Goal: Information Seeking & Learning: Learn about a topic

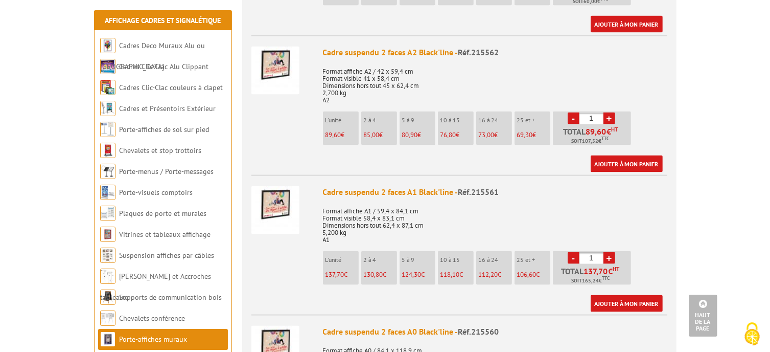
scroll to position [1511, 0]
click at [179, 66] on link "Cadres Clic-Clac Alu Clippant" at bounding box center [163, 66] width 89 height 9
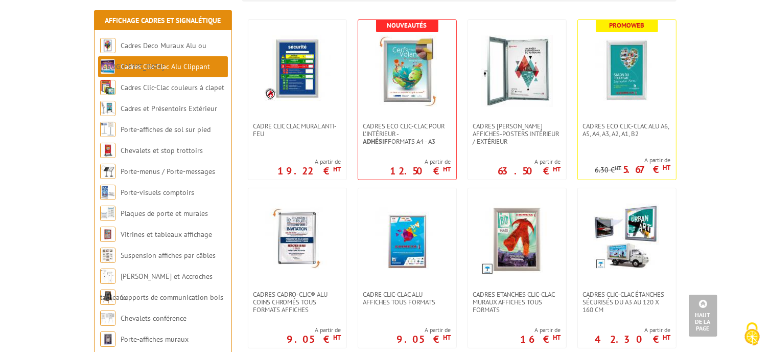
scroll to position [213, 0]
click at [624, 126] on span "Cadres Eco Clic-Clac alu A6, A5, A4, A3, A2, A1, B2" at bounding box center [627, 129] width 88 height 15
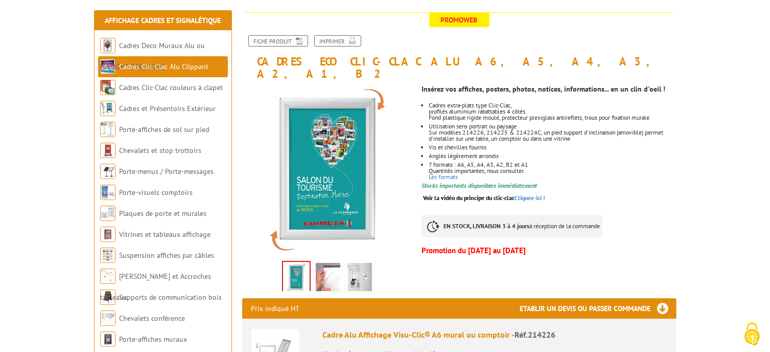
scroll to position [124, 0]
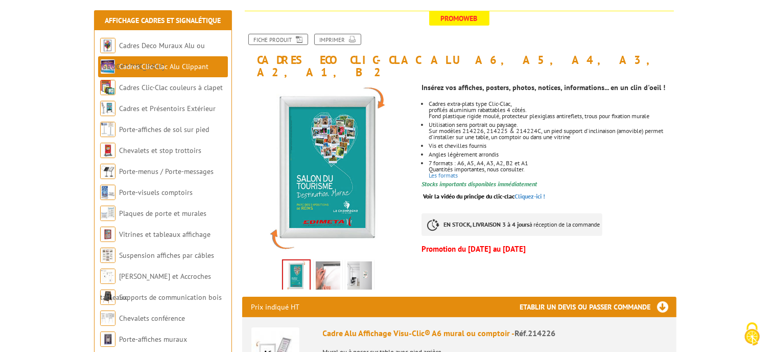
click at [330, 263] on img at bounding box center [328, 277] width 25 height 32
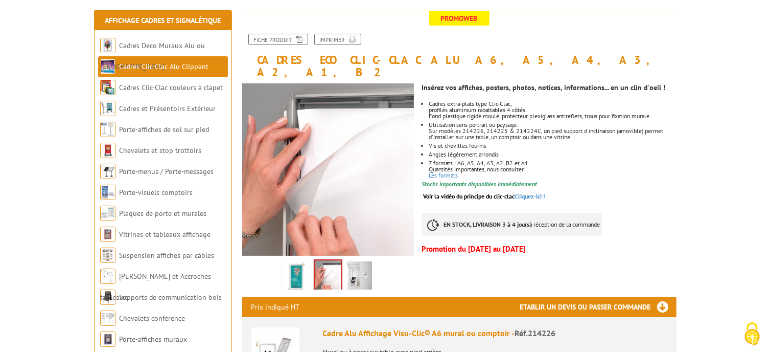
click at [361, 261] on img at bounding box center [360, 277] width 25 height 32
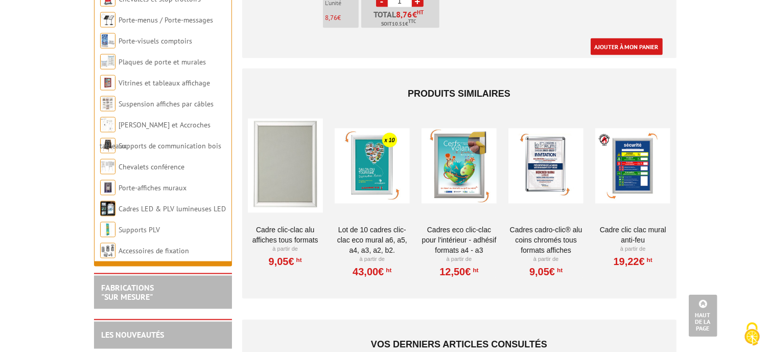
scroll to position [1621, 0]
click at [290, 155] on div at bounding box center [285, 165] width 75 height 102
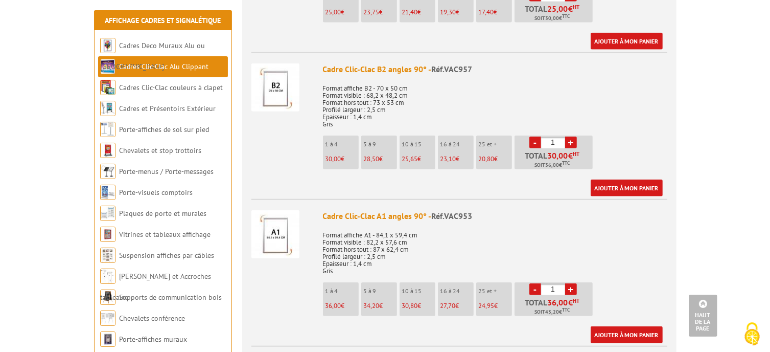
scroll to position [1091, 0]
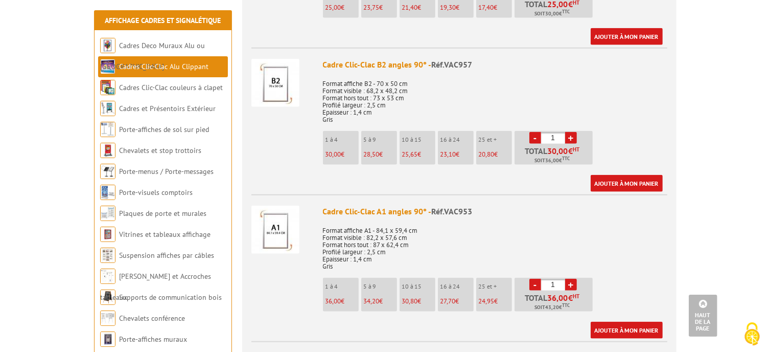
click at [342, 291] on li "1 à 4 36,00 €" at bounding box center [341, 295] width 36 height 34
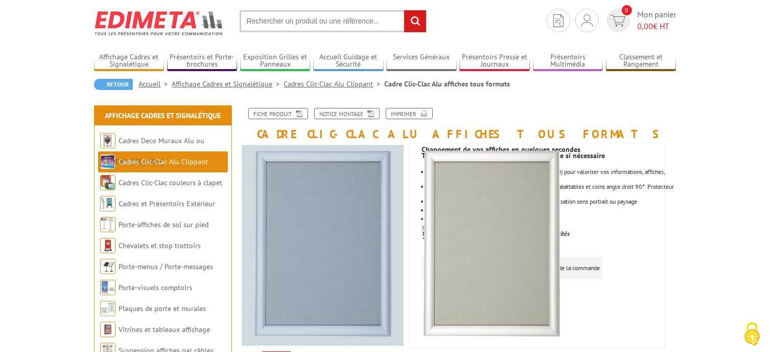
scroll to position [28, 0]
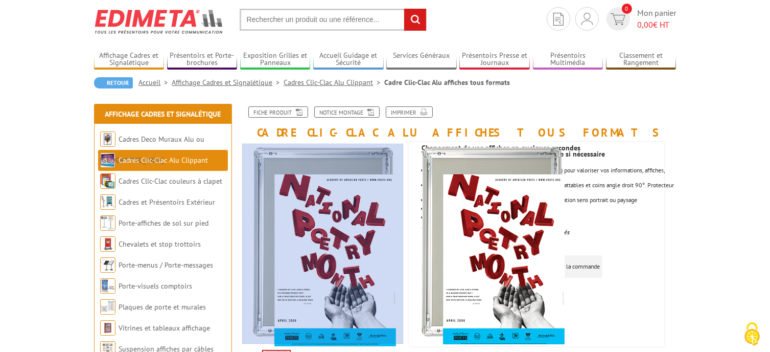
click at [331, 214] on div at bounding box center [367, 244] width 251 height 200
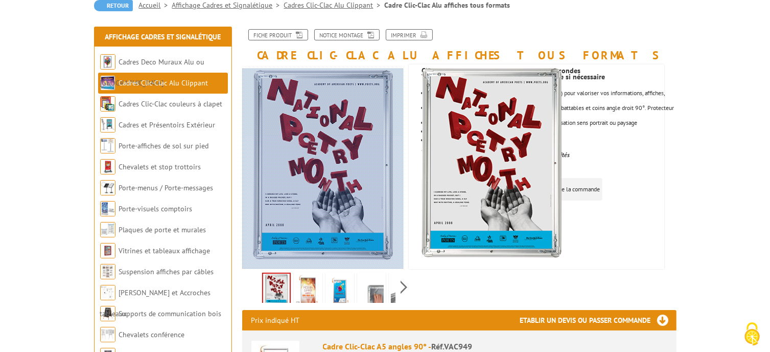
scroll to position [112, 0]
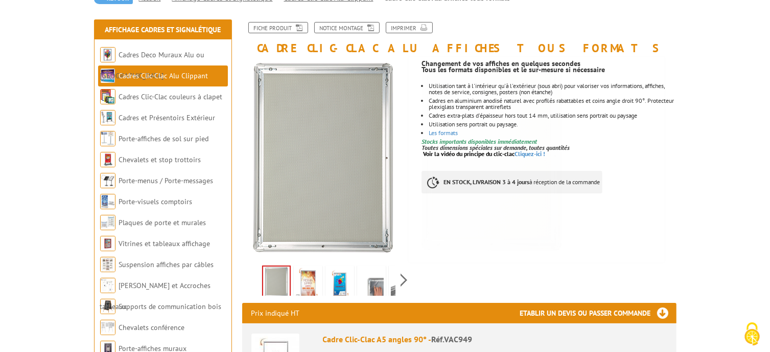
click at [373, 284] on img at bounding box center [371, 283] width 25 height 32
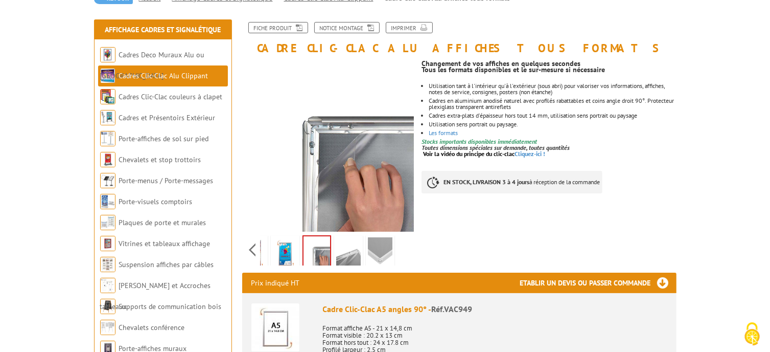
click at [402, 246] on div "Previous Next" at bounding box center [328, 250] width 172 height 36
click at [355, 251] on img at bounding box center [348, 253] width 25 height 32
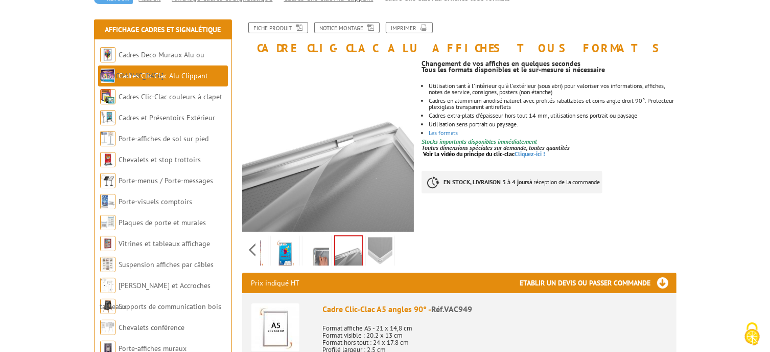
click at [376, 247] on img at bounding box center [380, 253] width 25 height 32
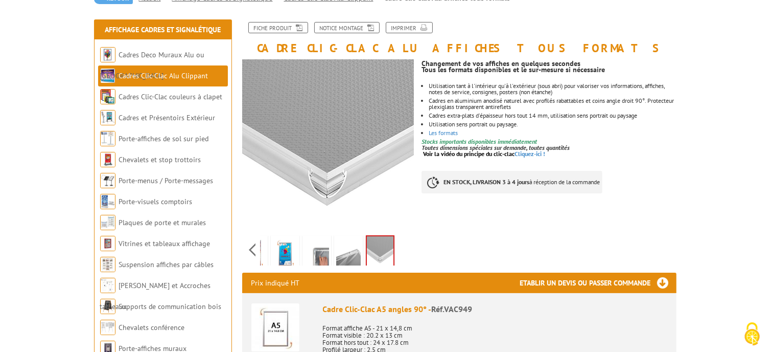
click at [292, 249] on img at bounding box center [285, 253] width 25 height 32
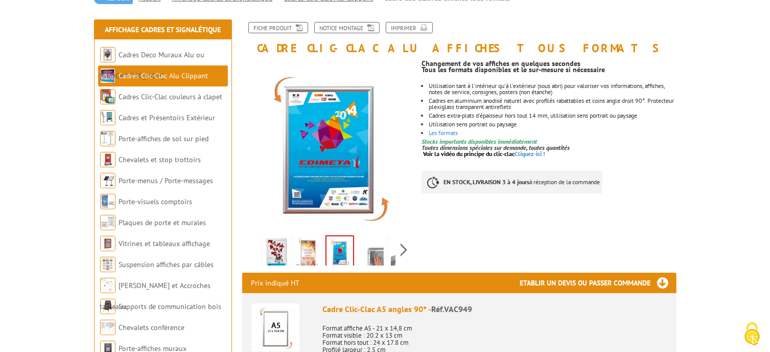
click at [251, 249] on div "Previous Next" at bounding box center [328, 250] width 172 height 36
click at [309, 246] on img at bounding box center [308, 253] width 25 height 32
